Goal: Obtain resource: Download file/media

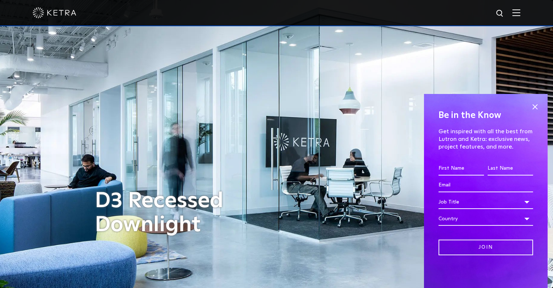
click at [520, 13] on img at bounding box center [516, 12] width 8 height 7
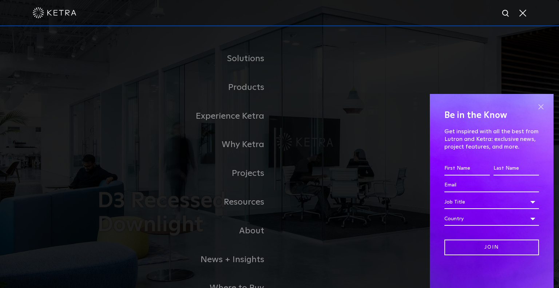
click at [540, 103] on span at bounding box center [540, 106] width 11 height 11
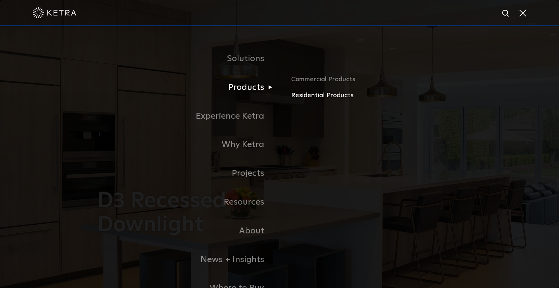
click at [316, 97] on link "Residential Products" at bounding box center [376, 95] width 170 height 11
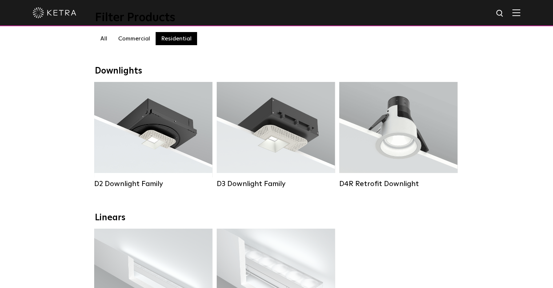
scroll to position [109, 0]
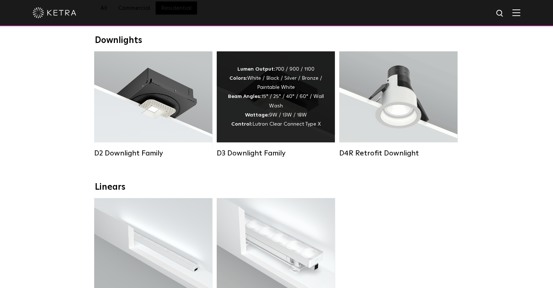
click at [260, 157] on div "D3 Downlight Family" at bounding box center [276, 153] width 118 height 9
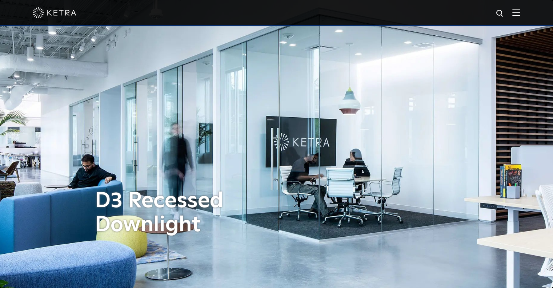
click at [520, 15] on img at bounding box center [516, 12] width 8 height 7
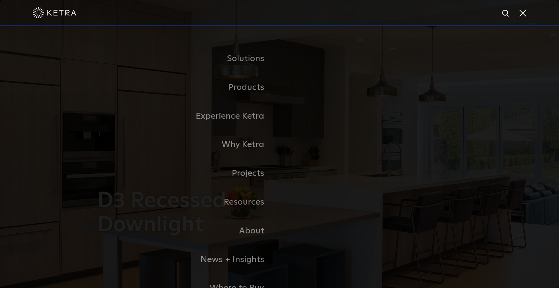
click at [146, 5] on div at bounding box center [279, 12] width 493 height 25
click at [188, 12] on div at bounding box center [279, 12] width 493 height 25
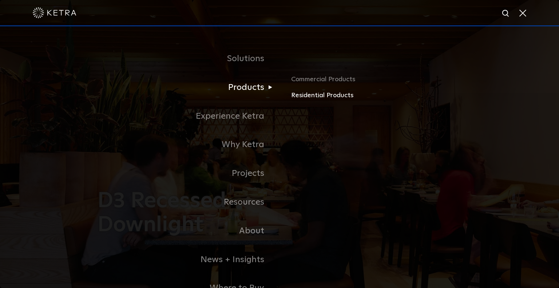
click at [323, 93] on link "Residential Products" at bounding box center [376, 95] width 170 height 11
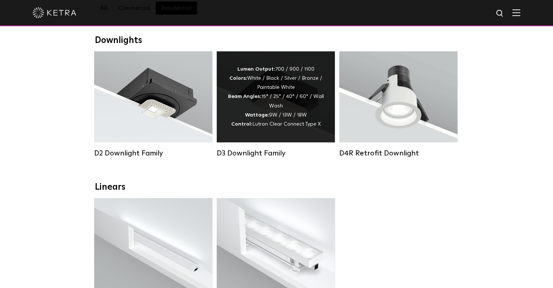
click at [260, 96] on div "Lumen Output: 700 / 900 / 1100 Colors: White / Black / Silver / Bronze / Painta…" at bounding box center [276, 97] width 96 height 64
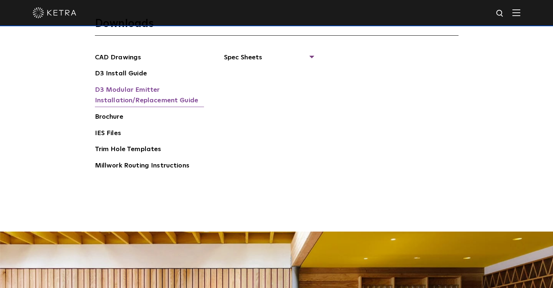
scroll to position [1091, 0]
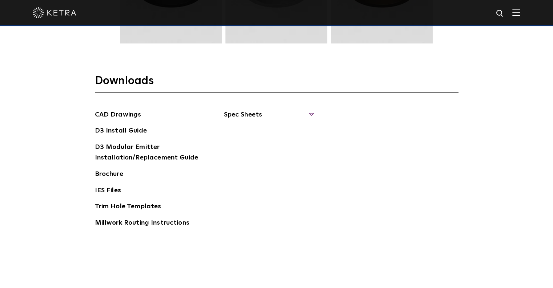
click at [266, 115] on span "Spec Sheets" at bounding box center [268, 117] width 89 height 16
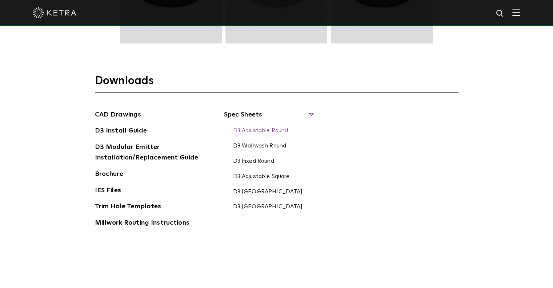
click at [237, 133] on link "D3 Adjustable Round" at bounding box center [260, 131] width 55 height 8
